Goal: Answer question/provide support

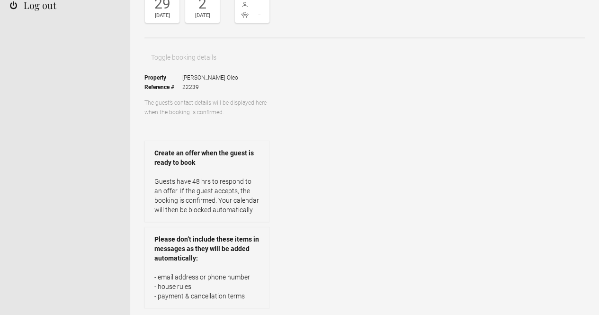
scroll to position [4, 0]
drag, startPoint x: 416, startPoint y: 56, endPoint x: 311, endPoint y: 15, distance: 113.1
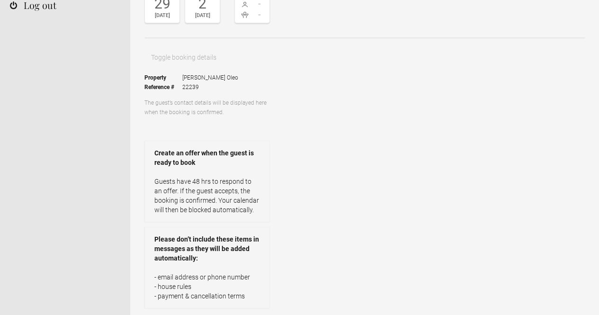
drag, startPoint x: 377, startPoint y: 37, endPoint x: 319, endPoint y: 18, distance: 61.5
drag, startPoint x: 380, startPoint y: 42, endPoint x: 313, endPoint y: 18, distance: 71.5
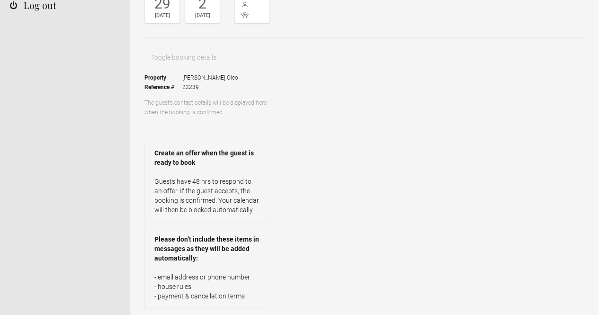
paste textarea "Thank you for reaching out to [GEOGRAPHIC_DATA]. All our rooms are doubles with…"
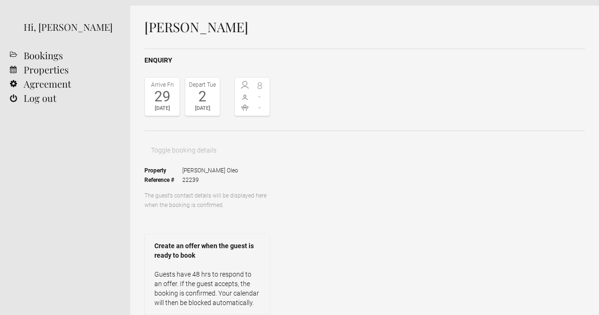
scroll to position [30, 0]
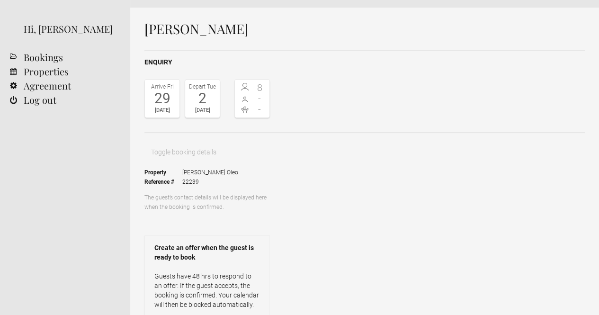
type textarea "Hello [PERSON_NAME], Thank you for reaching out to us. All our rooms are double…"
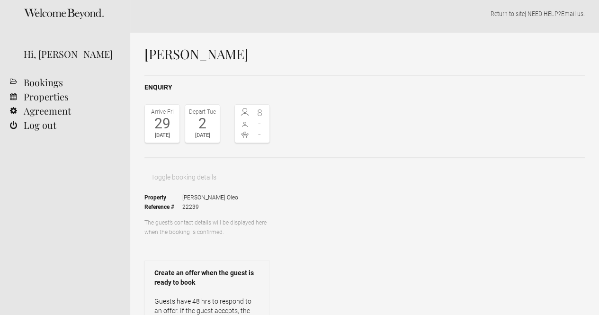
scroll to position [0, 0]
